Goal: Book appointment/travel/reservation

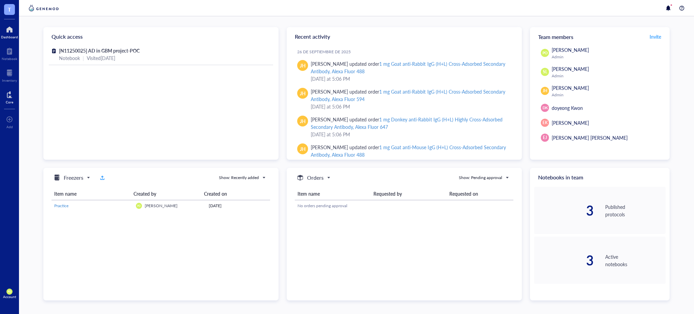
click at [9, 95] on div at bounding box center [9, 94] width 7 height 11
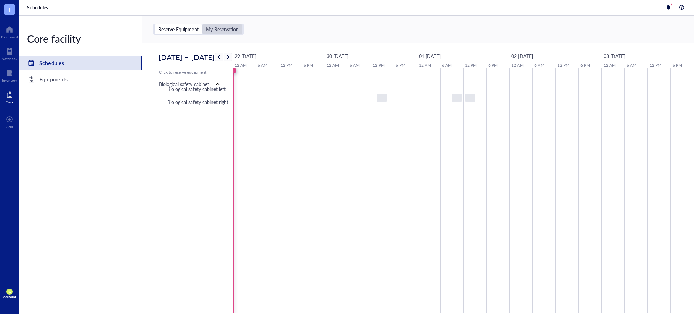
click at [225, 32] on div "My Reservation" at bounding box center [222, 29] width 33 height 6
click at [202, 24] on input "My Reservation" at bounding box center [202, 24] width 0 height 0
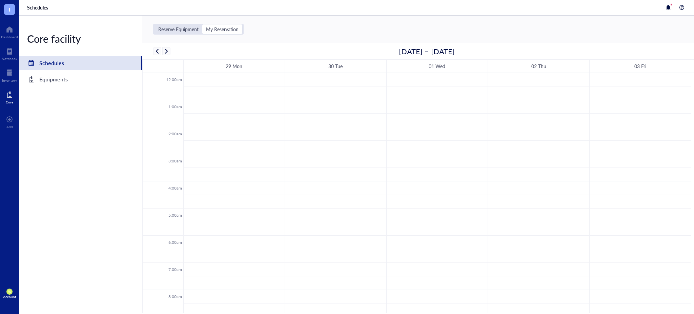
scroll to position [163, 0]
click at [170, 48] on span "button" at bounding box center [166, 51] width 8 height 8
click at [154, 49] on span "button" at bounding box center [157, 51] width 8 height 8
click at [157, 51] on span "button" at bounding box center [157, 51] width 8 height 8
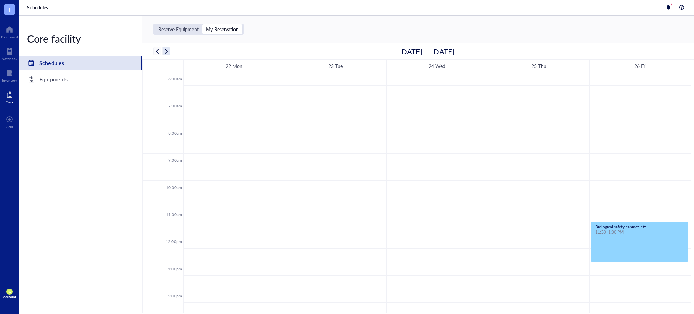
click at [169, 54] on span "button" at bounding box center [166, 51] width 8 height 8
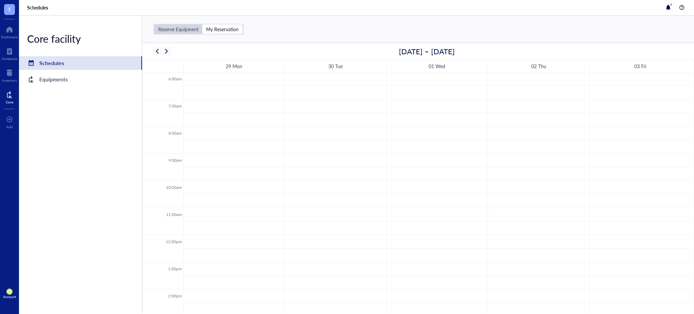
click at [181, 27] on div "Reserve Equipment" at bounding box center [178, 29] width 40 height 6
click at [155, 24] on input "Reserve Equipment" at bounding box center [155, 24] width 0 height 0
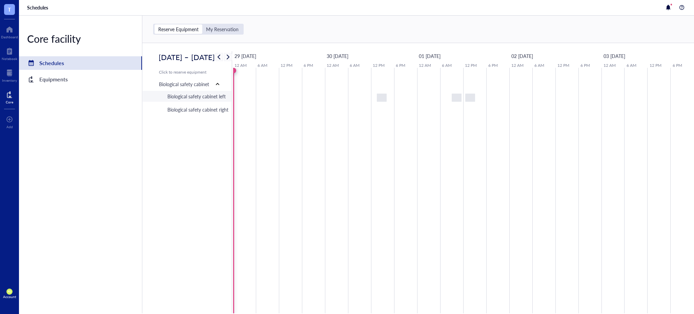
click at [207, 99] on div "Biological safety cabinet left" at bounding box center [196, 96] width 58 height 7
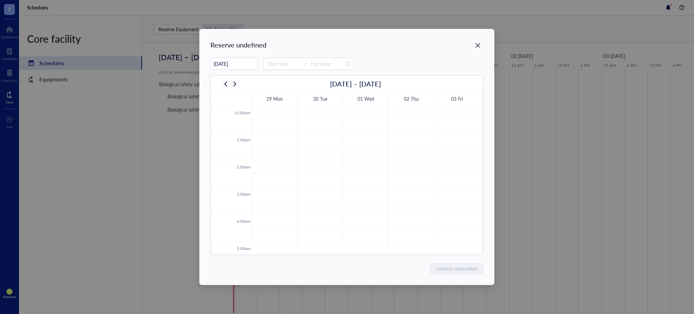
scroll to position [163, 0]
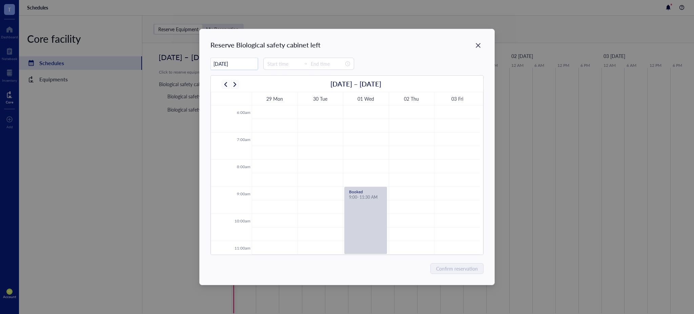
click at [240, 66] on input "[DATE]" at bounding box center [234, 63] width 47 height 13
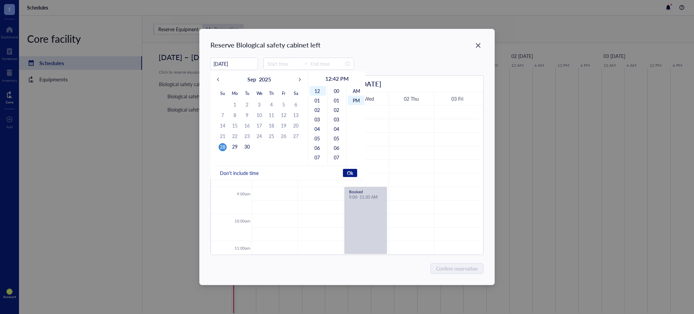
scroll to position [9, 0]
click at [223, 146] on div "28" at bounding box center [223, 147] width 8 height 8
click at [317, 102] on div "01" at bounding box center [318, 100] width 16 height 9
click at [251, 173] on span "Don't include time" at bounding box center [239, 173] width 39 height 6
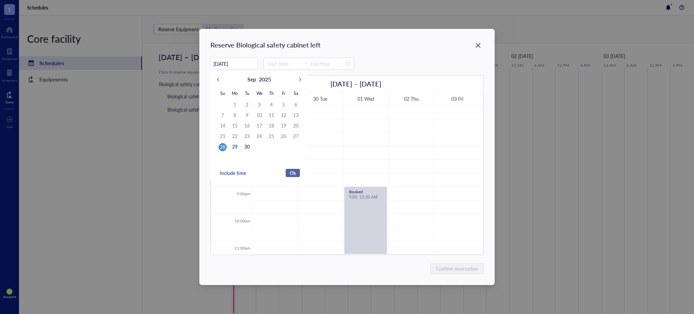
click at [294, 172] on span "Ok" at bounding box center [293, 173] width 6 height 6
click at [293, 172] on span "Ok" at bounding box center [293, 173] width 6 height 6
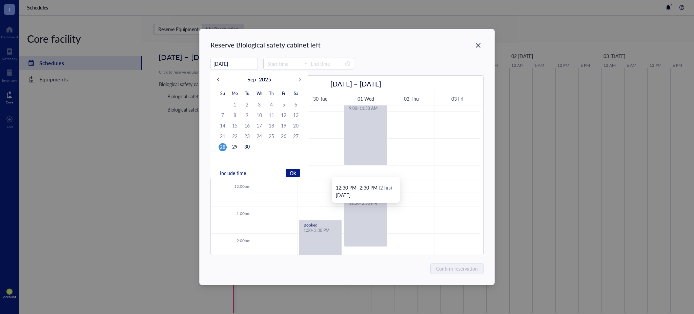
scroll to position [238, 0]
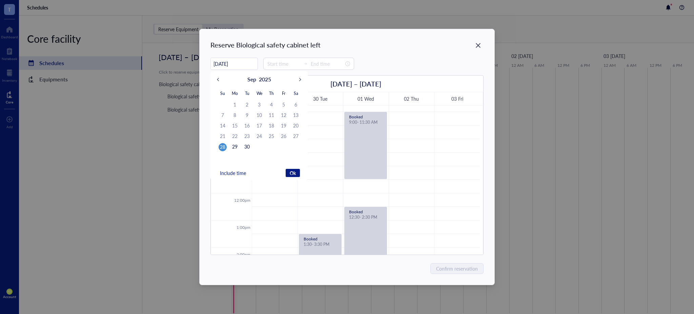
type input "[DATE]"
click at [295, 169] on button "Ok" at bounding box center [293, 173] width 14 height 8
click at [280, 67] on input at bounding box center [283, 63] width 33 height 7
type input "00:00"
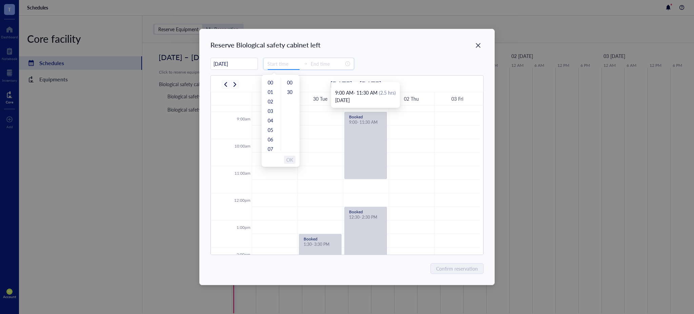
type input "00:00"
type input "00:30"
type input "00:00"
type input "00:30"
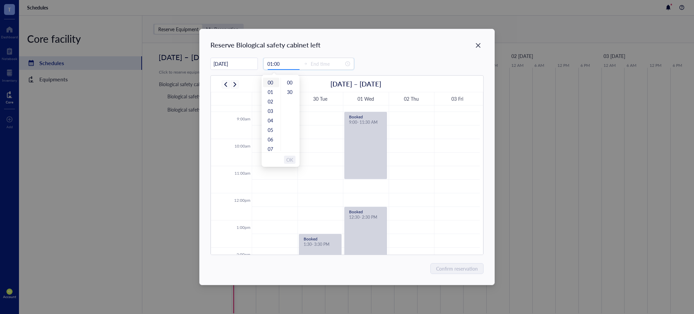
type input "00:00"
type input "04:00"
type input "00:00"
click at [278, 62] on input at bounding box center [283, 63] width 33 height 7
type input "00:00"
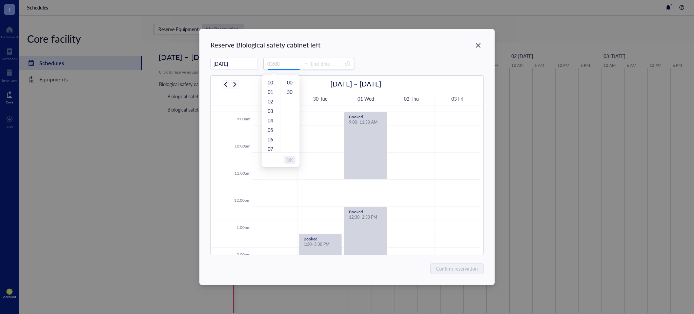
type input "04:00"
click at [267, 130] on div "13" at bounding box center [271, 130] width 16 height 9
type input "17:00"
type input "00:00"
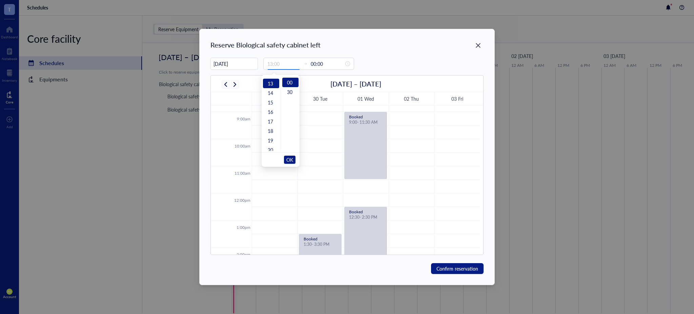
scroll to position [123, 0]
type input "13:00"
click at [286, 159] on span "OK" at bounding box center [289, 159] width 7 height 13
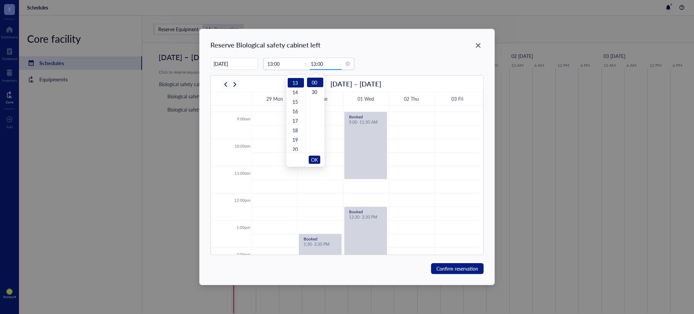
click at [291, 64] on input "13:00" at bounding box center [283, 63] width 33 height 7
click at [281, 59] on div "13:00 13:00" at bounding box center [308, 64] width 91 height 12
click at [280, 64] on input "13:00" at bounding box center [283, 63] width 33 height 7
click at [296, 93] on div "14" at bounding box center [296, 91] width 16 height 9
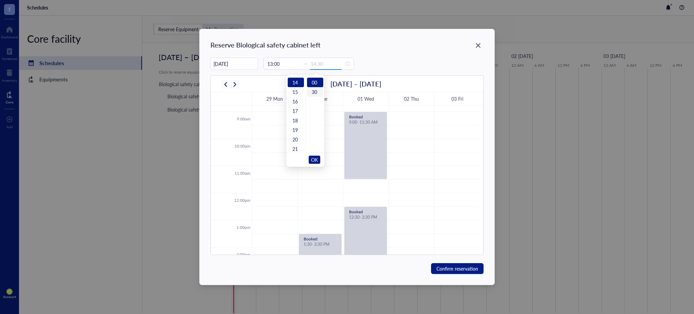
click at [315, 91] on div "30" at bounding box center [315, 91] width 16 height 9
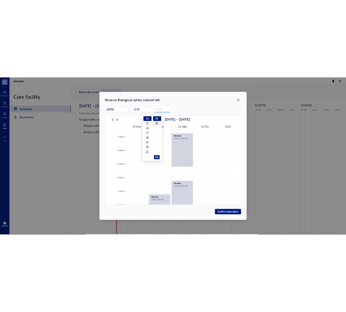
scroll to position [9, 0]
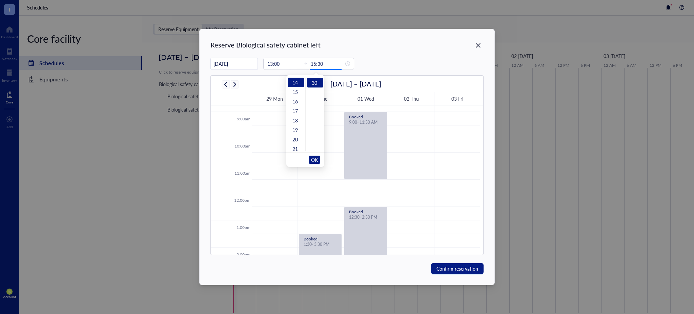
type input "14:30"
click at [316, 159] on span "OK" at bounding box center [314, 159] width 7 height 13
click at [384, 66] on div "[DATE] [DATE] Su Mo Tu We Th Fr Sa 31 1 2 3 4 5 6 7 8 9 10 11 12 13 14 15 16 17…" at bounding box center [347, 64] width 273 height 12
click at [464, 266] on span "Confirm reservation" at bounding box center [458, 268] width 42 height 7
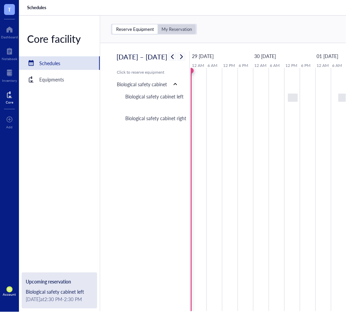
click at [170, 28] on div "My Reservation" at bounding box center [177, 29] width 31 height 6
click at [158, 24] on input "My Reservation" at bounding box center [158, 24] width 0 height 0
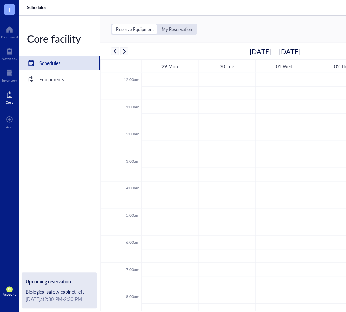
scroll to position [163, 0]
click at [126, 28] on div "Reserve Equipment" at bounding box center [135, 29] width 38 height 6
click at [113, 24] on input "Reserve Equipment" at bounding box center [113, 24] width 0 height 0
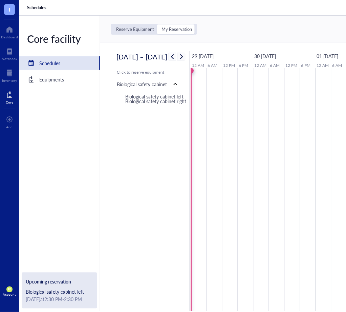
scroll to position [0, 16]
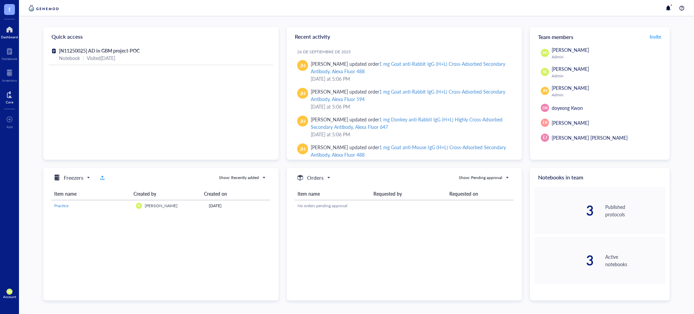
click at [5, 98] on div "Core" at bounding box center [9, 96] width 19 height 19
click at [13, 93] on div at bounding box center [9, 94] width 7 height 11
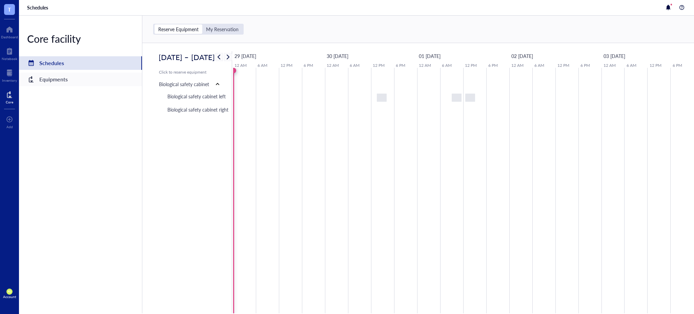
click at [57, 78] on div "Equipments" at bounding box center [53, 79] width 28 height 9
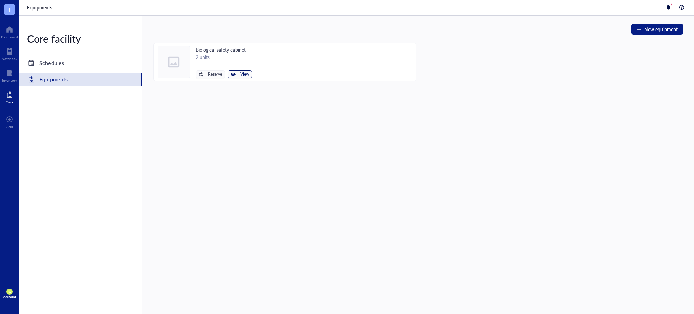
click at [234, 75] on div "button" at bounding box center [233, 74] width 5 height 5
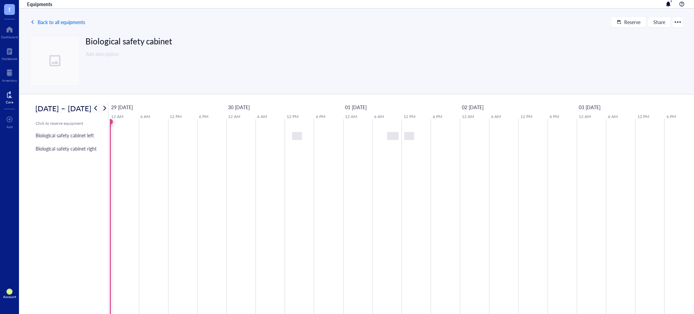
click at [64, 20] on span "Back to all equipments" at bounding box center [61, 21] width 47 height 5
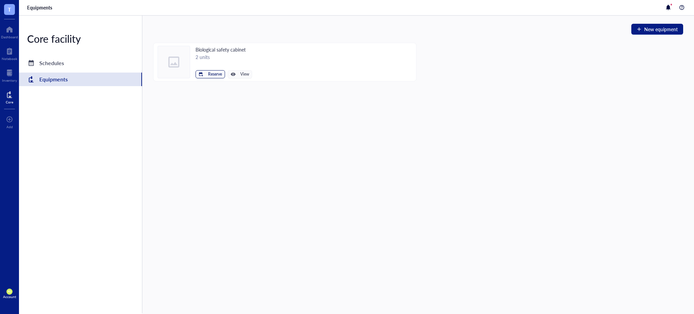
click at [216, 76] on span "Reserve" at bounding box center [215, 74] width 14 height 5
click at [199, 87] on span "Biological safety cabinet left" at bounding box center [189, 85] width 61 height 7
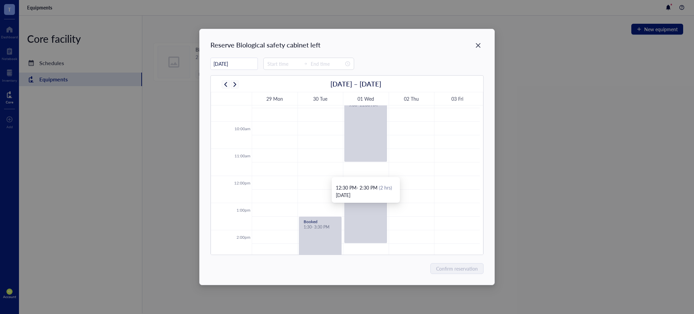
scroll to position [238, 0]
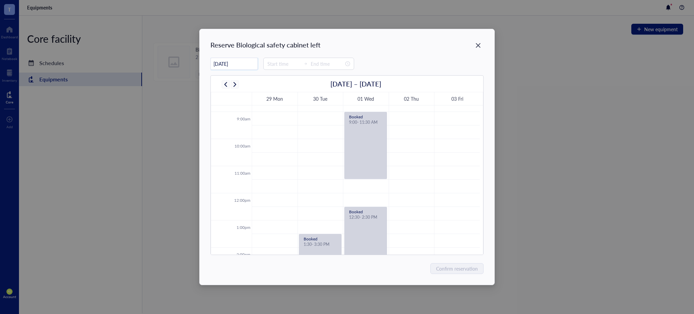
click at [243, 62] on input "[DATE]" at bounding box center [234, 63] width 47 height 13
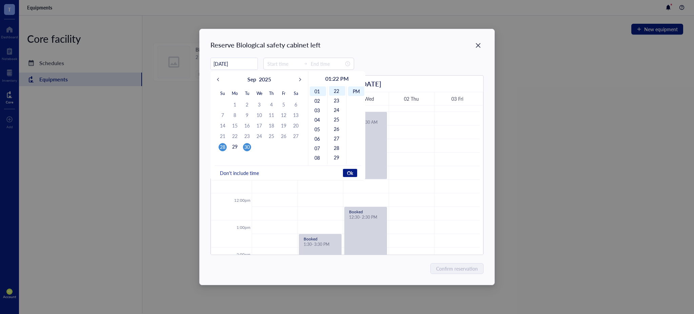
type input "[DATE]"
click at [247, 148] on div "30" at bounding box center [247, 147] width 8 height 8
click at [283, 62] on input at bounding box center [283, 63] width 33 height 7
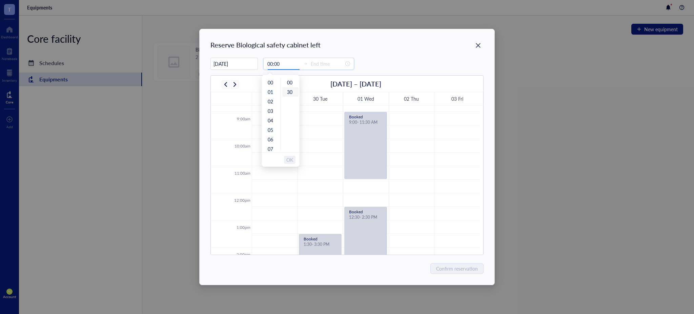
type input "00:30"
click at [272, 101] on div "10" at bounding box center [271, 102] width 16 height 9
type input "11:00"
type input "00:00"
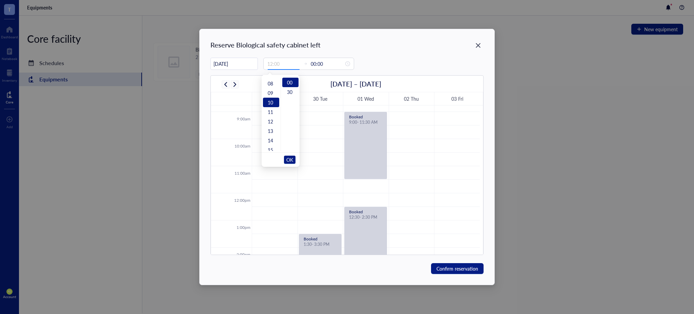
scroll to position [95, 0]
click at [290, 94] on div "30" at bounding box center [290, 91] width 16 height 9
click at [321, 63] on input "00:00" at bounding box center [327, 63] width 33 height 7
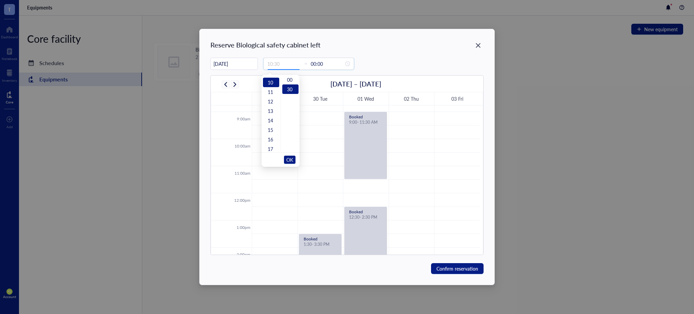
scroll to position [0, 0]
click at [290, 63] on input "10:30" at bounding box center [283, 63] width 33 height 7
type input "10:30"
click at [290, 156] on span "OK" at bounding box center [289, 159] width 7 height 13
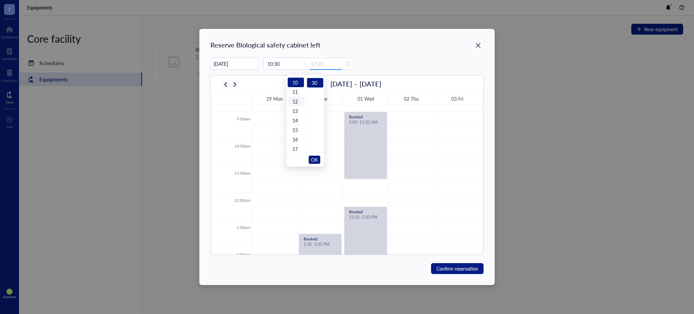
click at [295, 101] on div "12" at bounding box center [296, 101] width 16 height 9
click at [314, 81] on div "30" at bounding box center [315, 82] width 16 height 9
click at [318, 159] on button "OK" at bounding box center [315, 160] width 12 height 8
click at [286, 66] on input "10:30" at bounding box center [283, 63] width 33 height 7
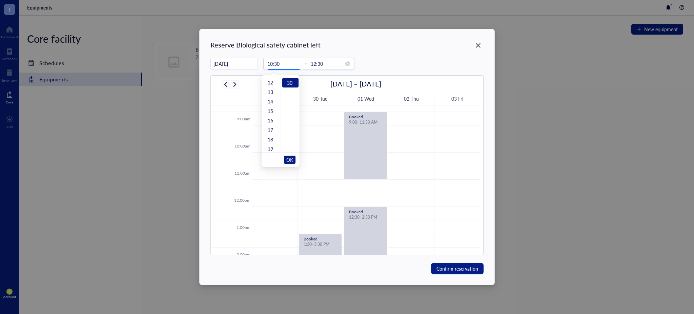
scroll to position [95, 0]
click at [292, 158] on span "OK" at bounding box center [289, 159] width 7 height 13
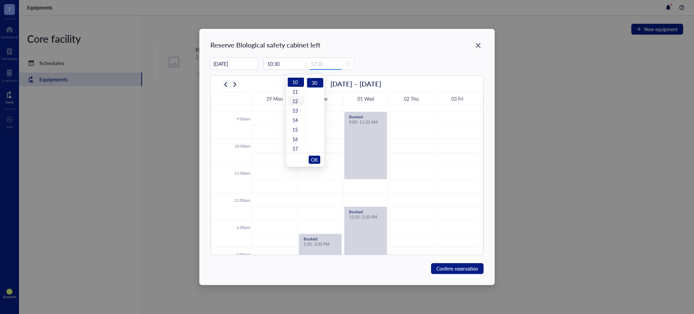
click at [296, 101] on div "12" at bounding box center [296, 100] width 16 height 9
type input "12:30"
click at [316, 158] on span "OK" at bounding box center [314, 159] width 7 height 13
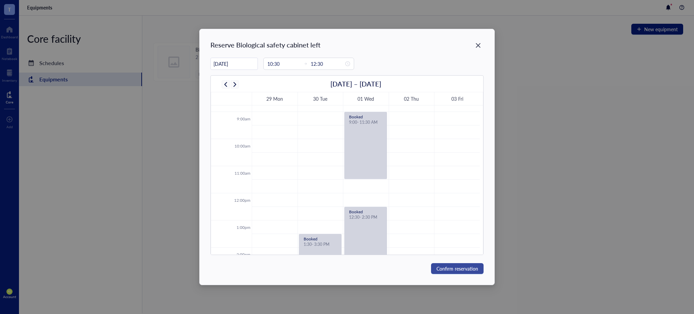
click at [468, 269] on span "Confirm reservation" at bounding box center [458, 268] width 42 height 7
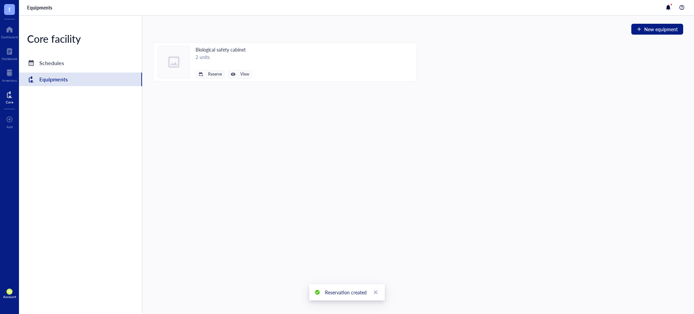
drag, startPoint x: 87, startPoint y: 63, endPoint x: 460, endPoint y: 15, distance: 376.0
click at [87, 63] on div "Schedules" at bounding box center [80, 63] width 123 height 14
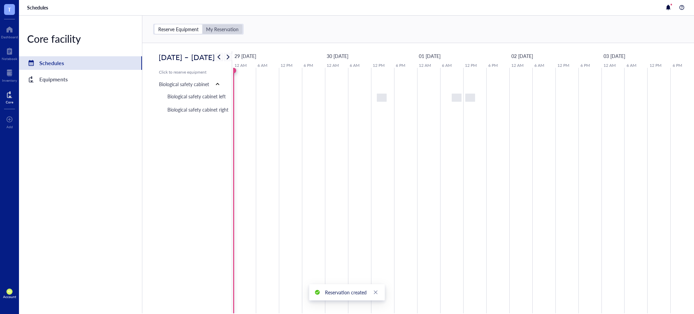
click at [218, 26] on div "My Reservation" at bounding box center [222, 29] width 33 height 6
click at [202, 24] on input "My Reservation" at bounding box center [202, 24] width 0 height 0
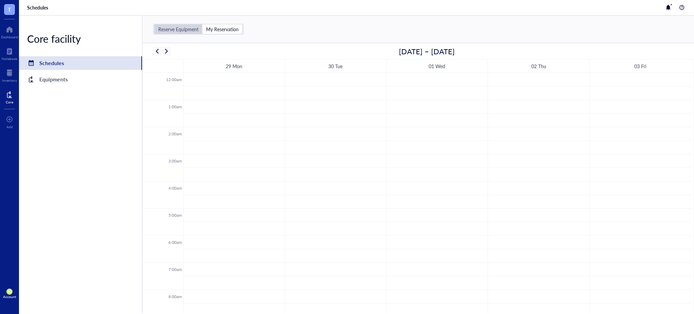
click at [166, 27] on div "Reserve Equipment" at bounding box center [178, 29] width 40 height 6
click at [155, 24] on input "Reserve Equipment" at bounding box center [155, 24] width 0 height 0
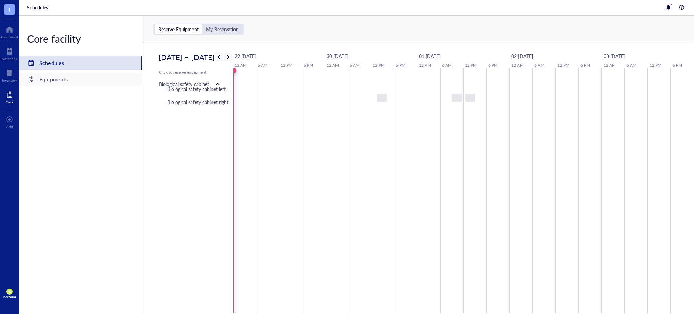
click at [45, 79] on div "Equipments" at bounding box center [53, 79] width 28 height 9
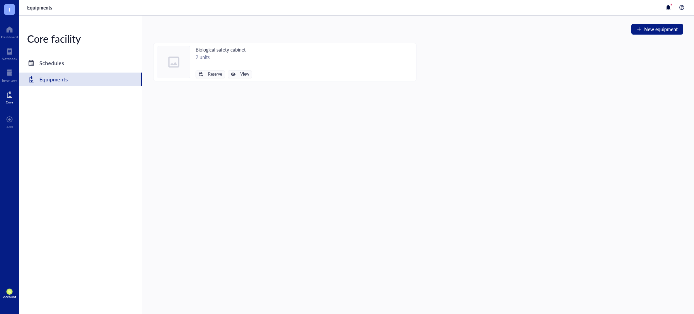
click at [213, 79] on div "Biological safety cabinet 2 units Reserve View" at bounding box center [284, 62] width 263 height 39
click at [214, 75] on span "Reserve" at bounding box center [215, 74] width 14 height 5
click at [213, 84] on span "Biological safety cabinet left" at bounding box center [189, 85] width 61 height 7
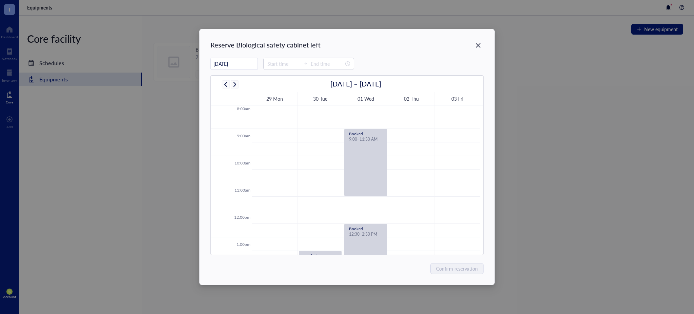
scroll to position [238, 0]
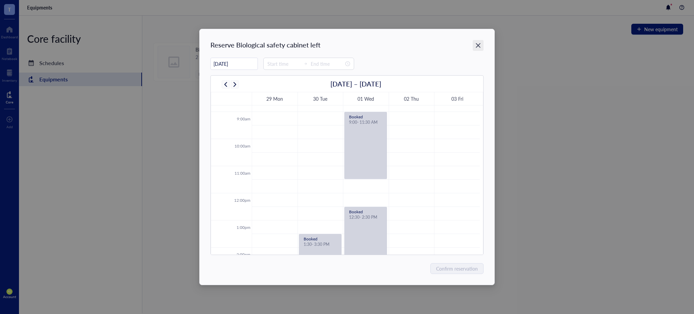
click at [483, 45] on div "Close" at bounding box center [478, 45] width 11 height 11
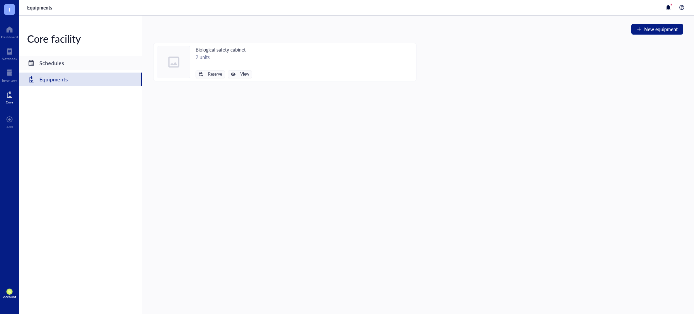
click at [61, 63] on div "Schedules" at bounding box center [51, 62] width 25 height 9
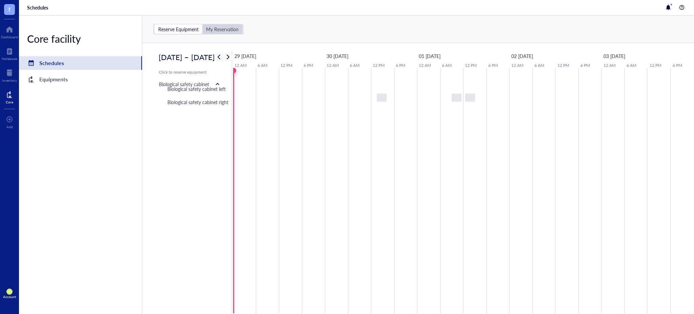
click at [235, 32] on div "My Reservation" at bounding box center [222, 29] width 33 height 6
click at [202, 24] on input "My Reservation" at bounding box center [202, 24] width 0 height 0
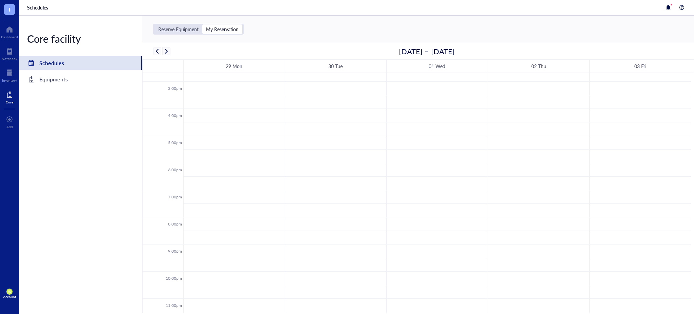
scroll to position [410, 0]
click at [47, 75] on div "Equipments" at bounding box center [53, 79] width 28 height 9
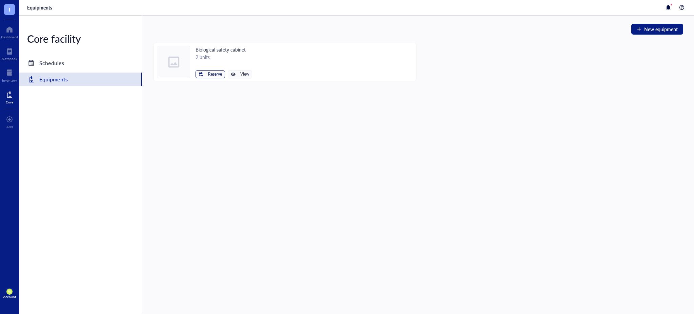
click at [214, 75] on span "Reserve" at bounding box center [215, 74] width 14 height 5
click at [216, 87] on span "Biological safety cabinet left" at bounding box center [189, 85] width 61 height 7
type input "[DATE]"
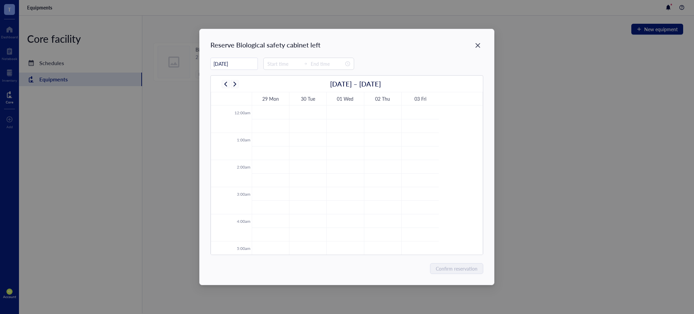
scroll to position [163, 0]
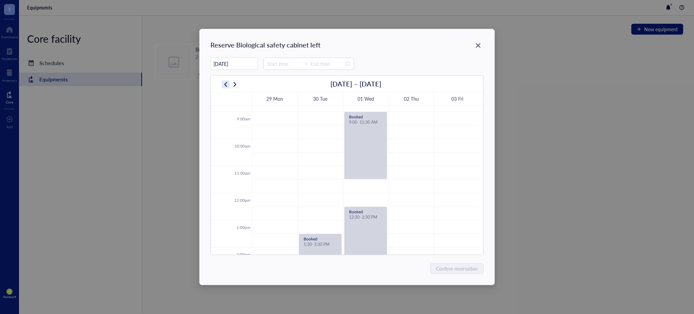
click at [225, 84] on span "button" at bounding box center [226, 84] width 8 height 8
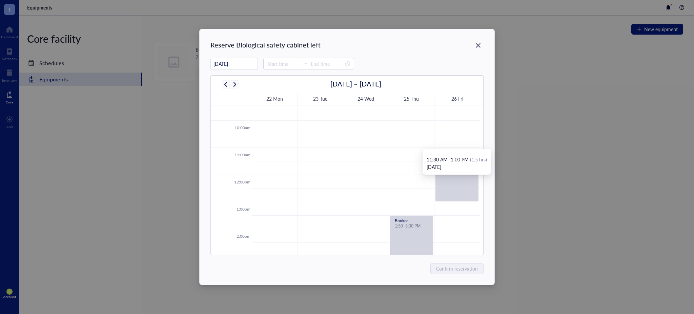
scroll to position [239, 0]
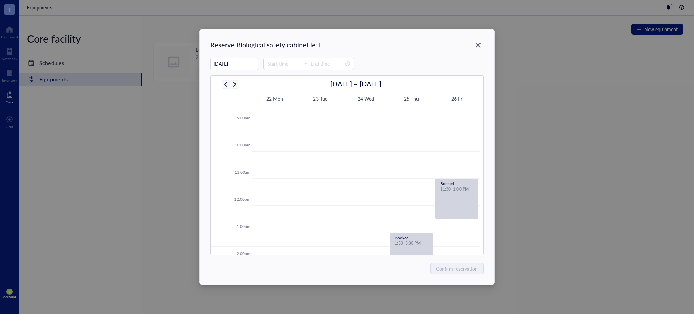
drag, startPoint x: 480, startPoint y: 44, endPoint x: 449, endPoint y: 43, distance: 31.9
click at [480, 44] on icon "Close" at bounding box center [478, 45] width 6 height 6
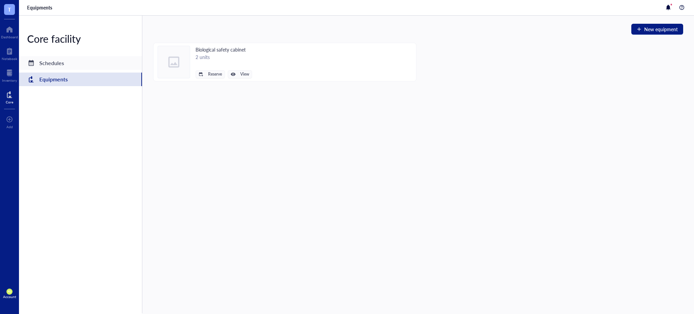
drag, startPoint x: 66, startPoint y: 55, endPoint x: 66, endPoint y: 61, distance: 6.5
click at [66, 55] on div "Core facility Schedules Equipments" at bounding box center [80, 165] width 123 height 298
drag, startPoint x: 68, startPoint y: 65, endPoint x: 142, endPoint y: 66, distance: 73.9
click at [68, 66] on div "Schedules" at bounding box center [80, 63] width 123 height 14
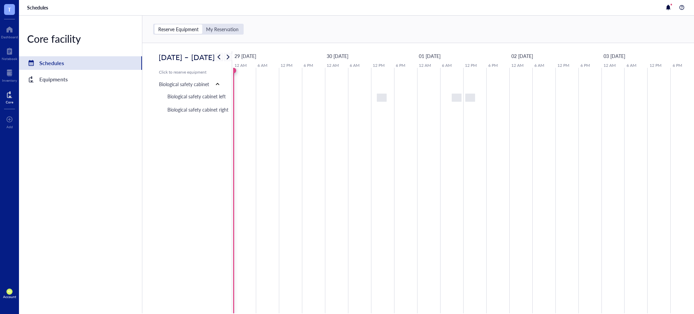
click at [209, 35] on div "Reserve Equipment My Reservation" at bounding box center [418, 29] width 552 height 27
click at [212, 31] on div "My Reservation" at bounding box center [222, 29] width 33 height 6
click at [202, 24] on input "My Reservation" at bounding box center [202, 24] width 0 height 0
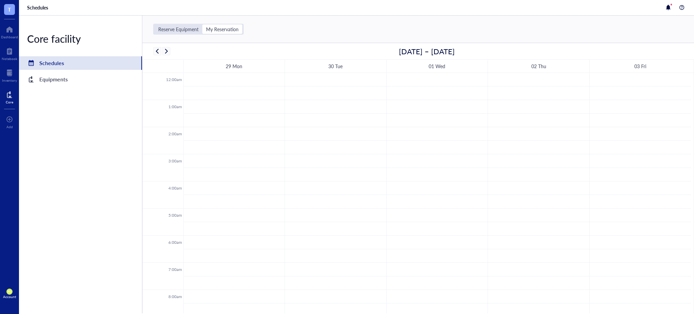
scroll to position [163, 0]
click at [158, 51] on span "button" at bounding box center [157, 51] width 8 height 8
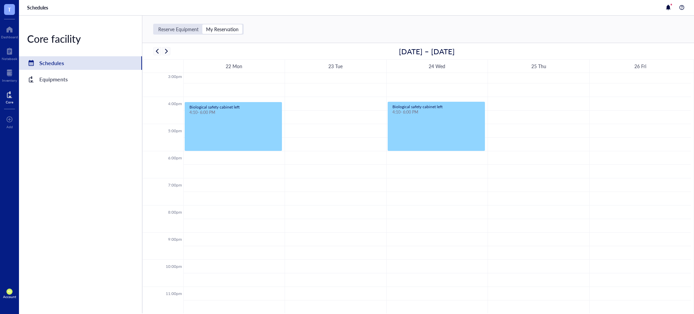
scroll to position [259, 0]
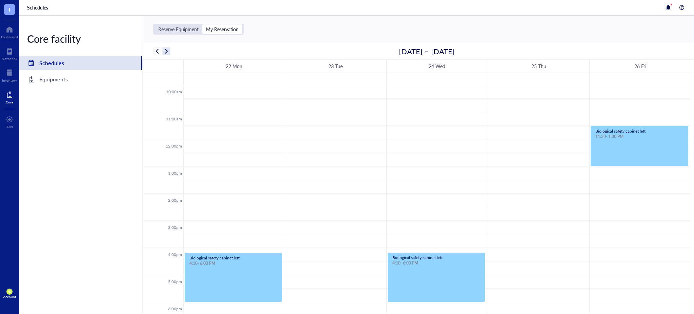
click at [167, 54] on span "button" at bounding box center [166, 51] width 8 height 8
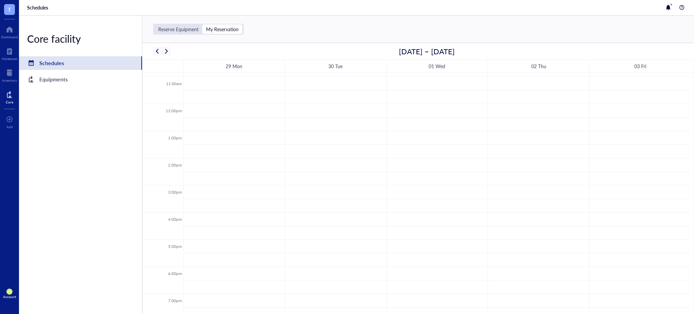
scroll to position [389, 0]
click at [55, 80] on div "Equipments" at bounding box center [53, 79] width 28 height 9
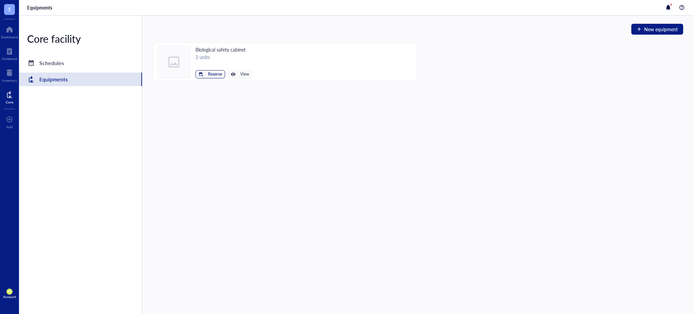
click at [220, 75] on span "Reserve" at bounding box center [215, 74] width 14 height 5
click at [216, 88] on span "Biological safety cabinet left" at bounding box center [189, 85] width 61 height 7
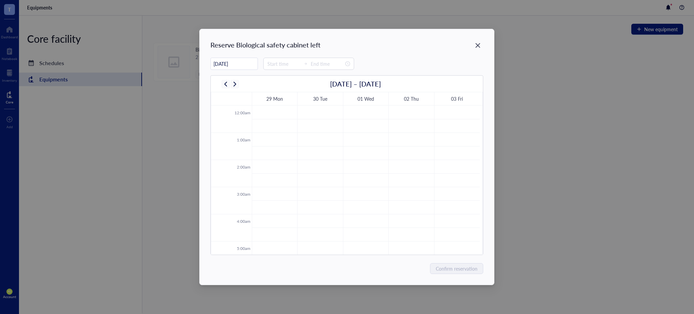
scroll to position [163, 0]
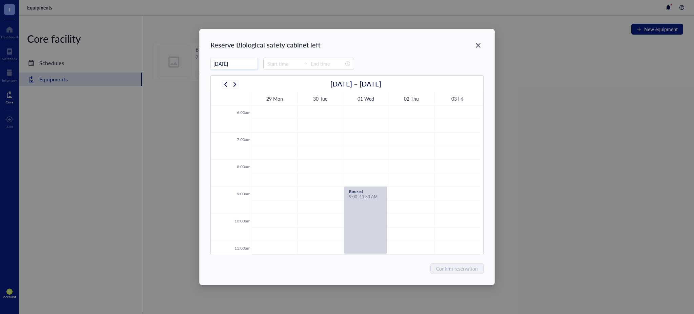
click at [248, 64] on input "[DATE]" at bounding box center [234, 63] width 47 height 13
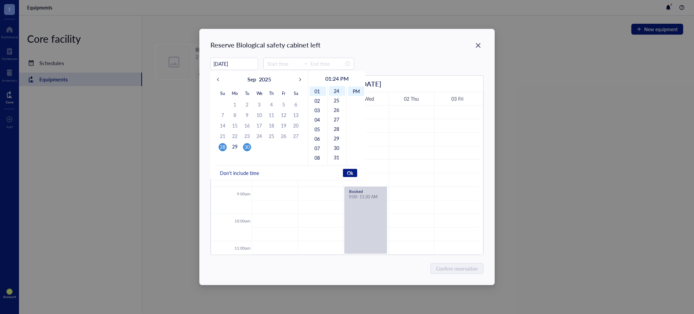
type input "[DATE]"
click at [245, 146] on div "30" at bounding box center [247, 147] width 8 height 8
click at [242, 173] on span "Don't include time" at bounding box center [239, 173] width 39 height 6
click at [297, 173] on button "Ok" at bounding box center [293, 173] width 14 height 8
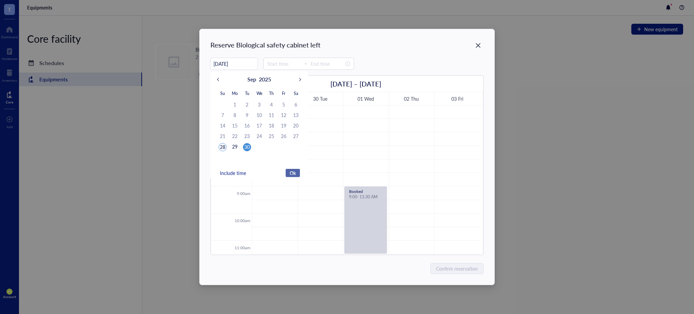
click at [293, 169] on button "Ok" at bounding box center [293, 173] width 14 height 8
click at [294, 174] on span "Ok" at bounding box center [293, 173] width 6 height 6
click at [294, 172] on span "Ok" at bounding box center [293, 173] width 6 height 6
click at [379, 68] on div "09/30/2025 Sep 2025 Su Mo Tu We Th Fr Sa 31 1 2 3 4 5 6 7 8 9 10 11 12 13 14 15…" at bounding box center [347, 64] width 273 height 12
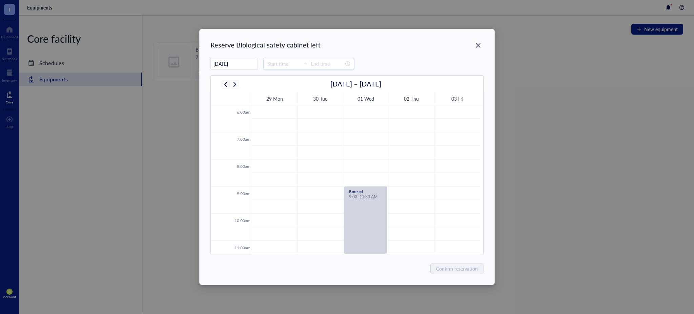
click at [284, 65] on input at bounding box center [283, 63] width 33 height 7
type input "00:30"
type input "07:00"
type input "02:00"
click at [271, 91] on div "10" at bounding box center [271, 90] width 16 height 9
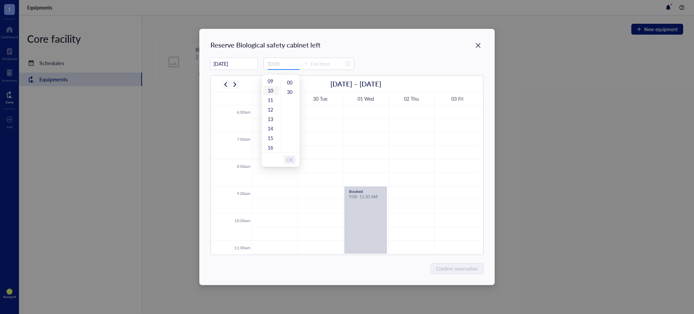
type input "11:00"
type input "00:00"
type input "10:30"
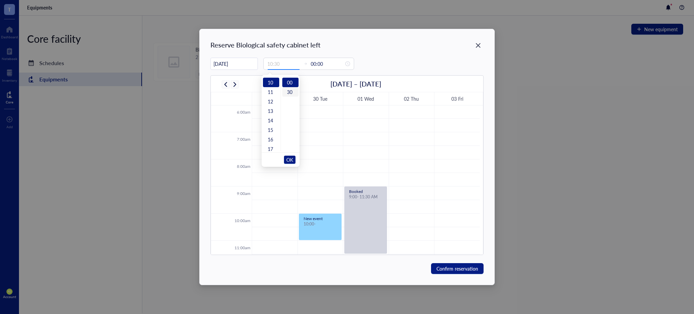
click at [290, 93] on div "30" at bounding box center [290, 91] width 16 height 9
click at [291, 158] on span "OK" at bounding box center [289, 159] width 7 height 13
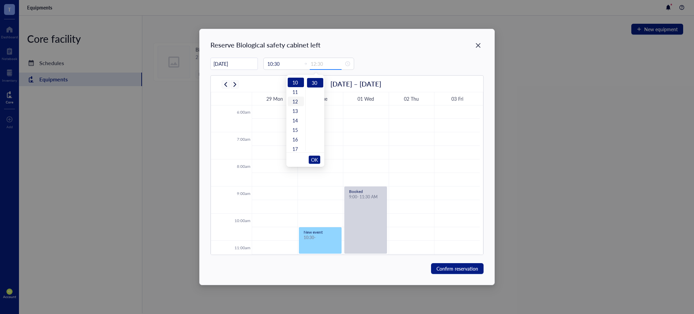
click at [292, 102] on div "12" at bounding box center [296, 101] width 16 height 9
type input "12:30"
click at [316, 81] on div "30" at bounding box center [315, 82] width 16 height 9
click at [315, 159] on span "OK" at bounding box center [314, 159] width 7 height 13
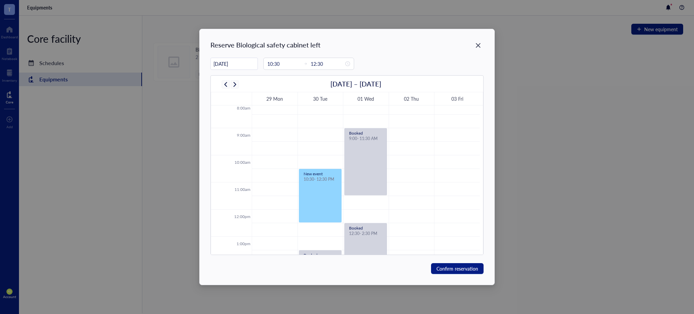
scroll to position [239, 0]
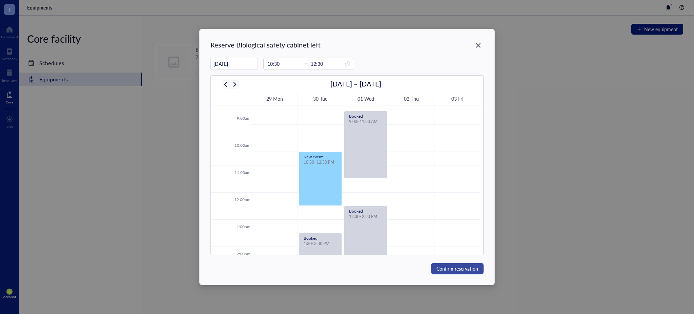
click at [476, 270] on span "Confirm reservation" at bounding box center [458, 268] width 42 height 7
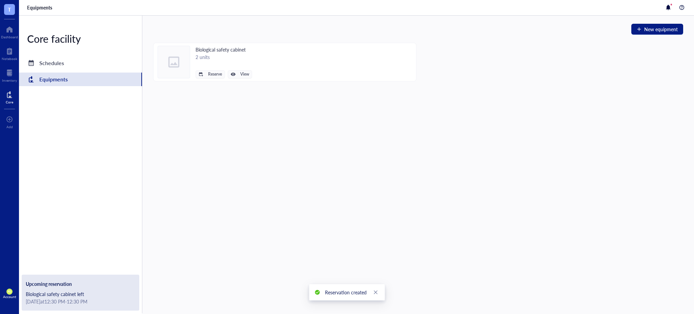
drag, startPoint x: 52, startPoint y: 63, endPoint x: 100, endPoint y: 73, distance: 48.3
click at [52, 63] on div "Schedules" at bounding box center [51, 62] width 25 height 9
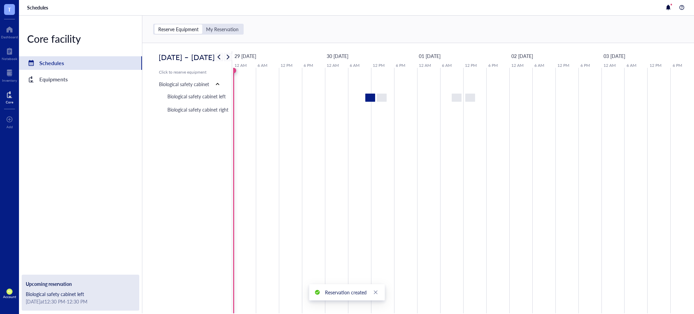
click at [224, 34] on div "Reserve Equipment My Reservation" at bounding box center [198, 29] width 91 height 11
click at [224, 30] on div "My Reservation" at bounding box center [222, 29] width 33 height 6
click at [202, 24] on input "My Reservation" at bounding box center [202, 24] width 0 height 0
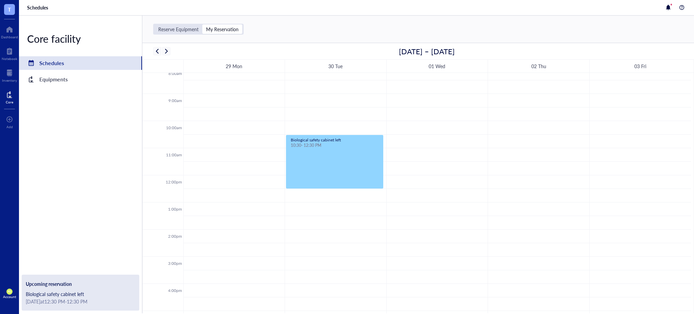
scroll to position [184, 0]
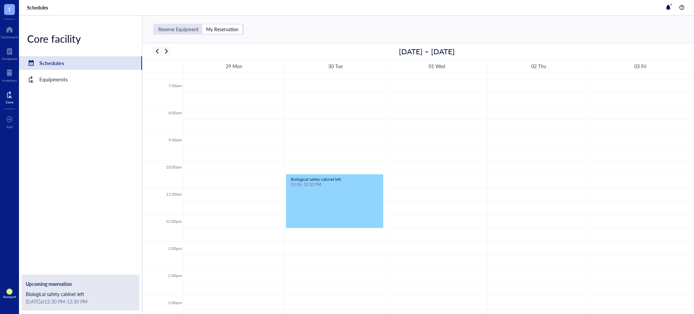
click at [191, 32] on div "Reserve Equipment" at bounding box center [178, 29] width 40 height 6
click at [155, 24] on input "Reserve Equipment" at bounding box center [155, 24] width 0 height 0
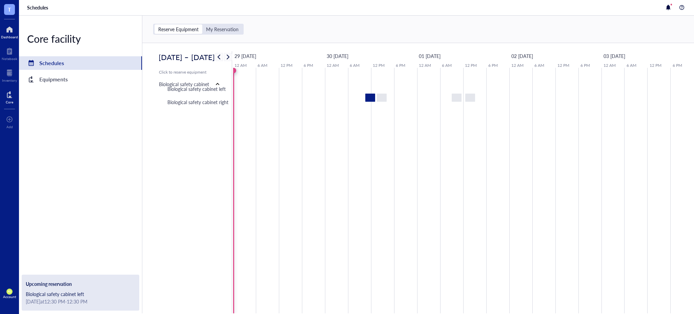
click at [13, 35] on div "Dashboard" at bounding box center [9, 37] width 17 height 4
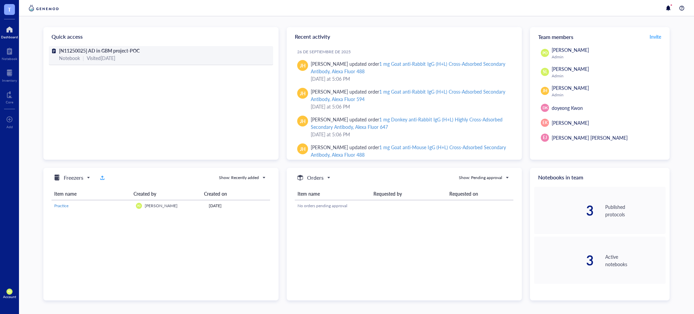
click at [111, 56] on div "Visited 3 days ago" at bounding box center [101, 57] width 28 height 7
